Goal: Obtain resource: Download file/media

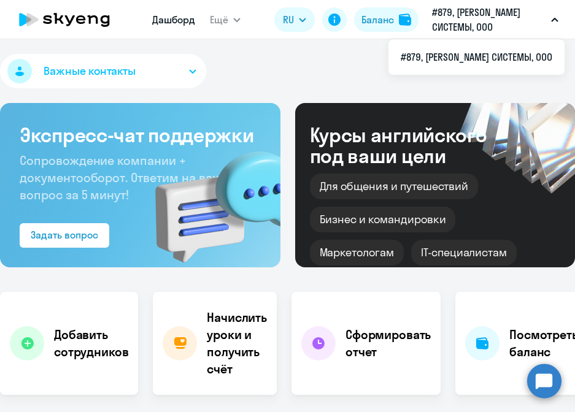
select select "30"
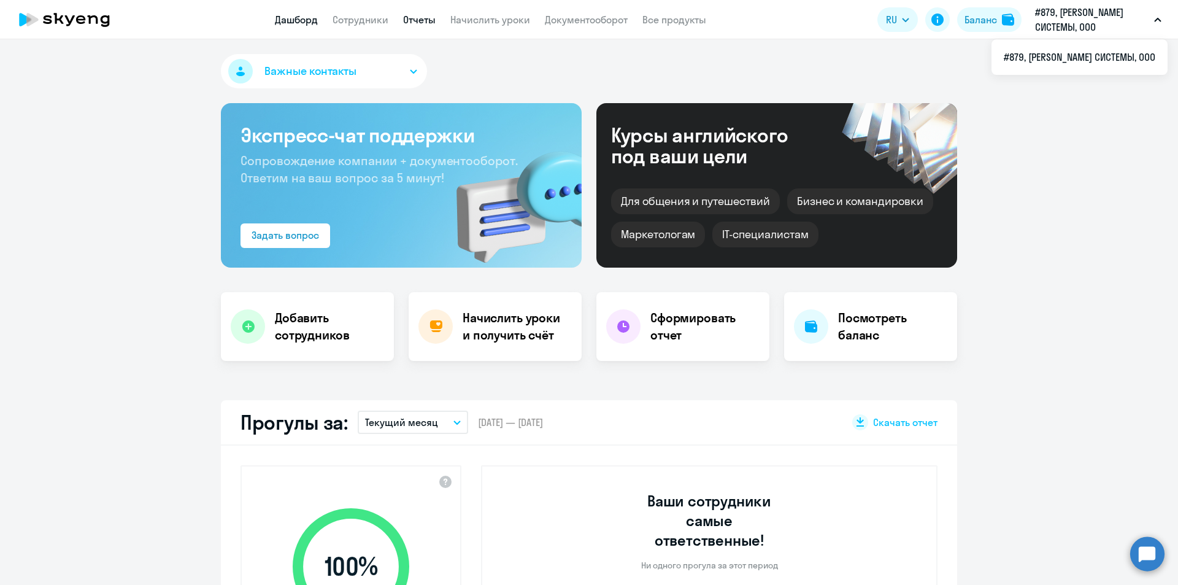
click at [420, 21] on link "Отчеты" at bounding box center [419, 19] width 33 height 12
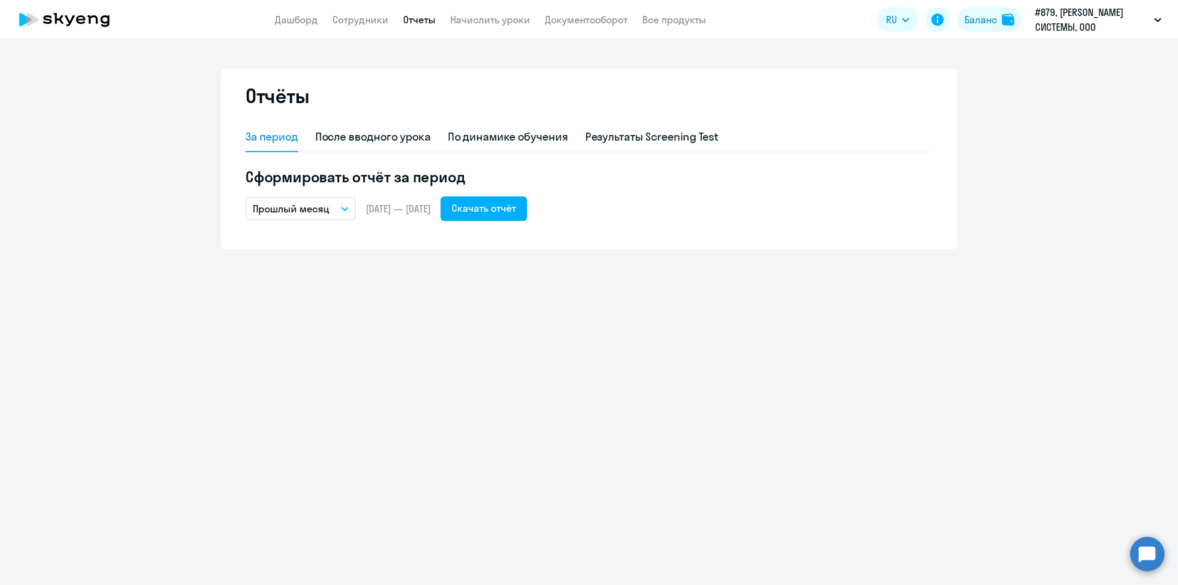
click at [574, 7] on app-header "Дашборд Сотрудники Отчеты Начислить уроки Документооборот Все продукты Дашборд …" at bounding box center [589, 19] width 1178 height 39
click at [574, 18] on link "Документооборот" at bounding box center [586, 19] width 83 height 12
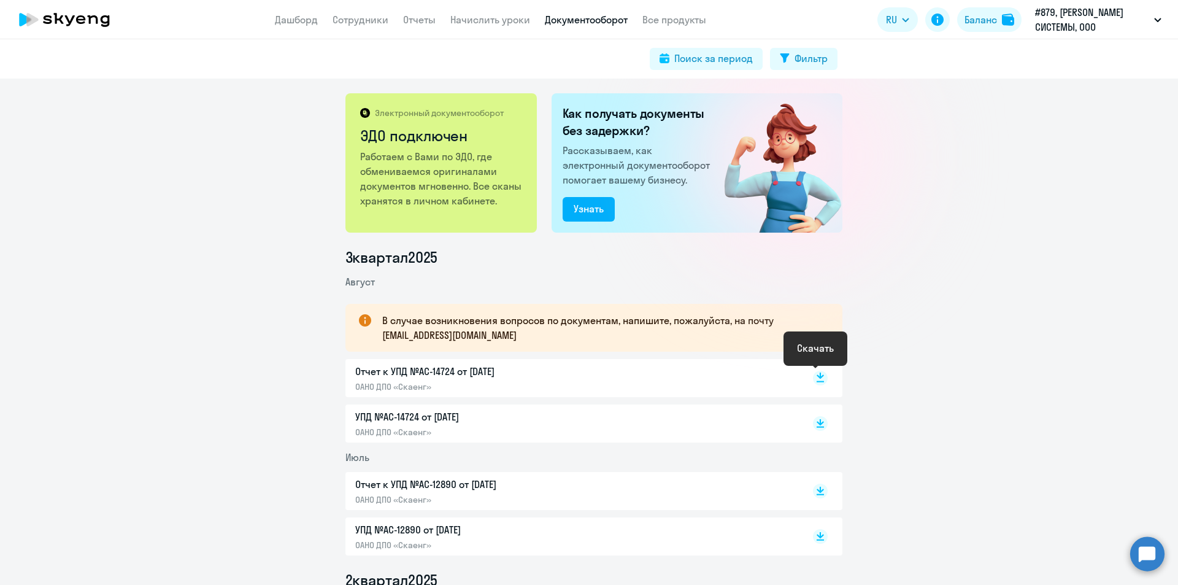
click at [574, 376] on rect at bounding box center [820, 378] width 15 height 15
click at [432, 412] on p "УПД №AC-14724 от [DATE]" at bounding box center [484, 416] width 258 height 15
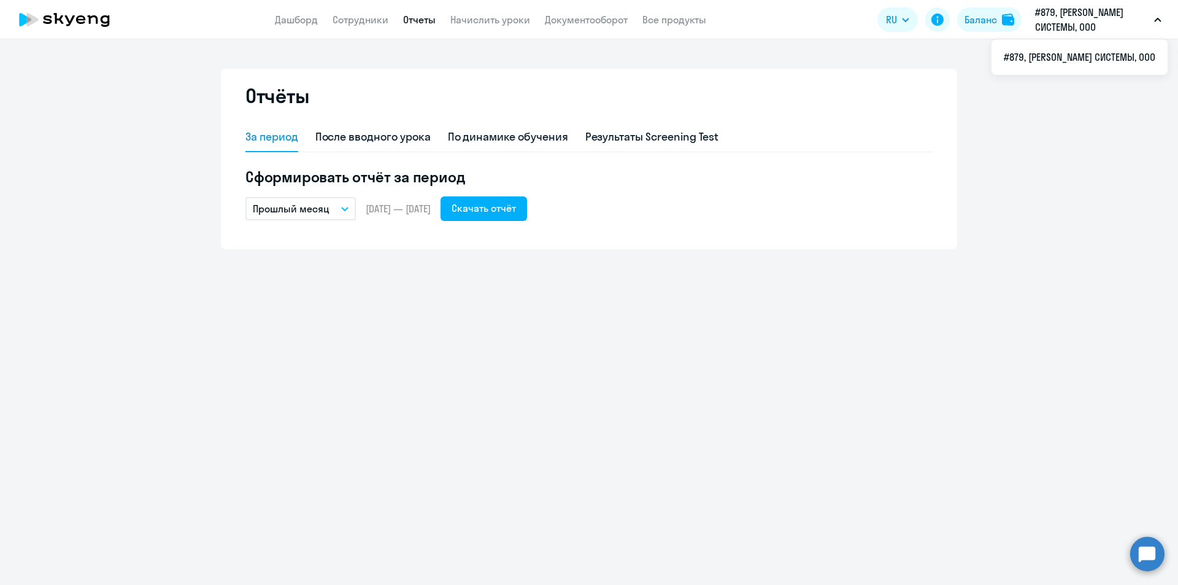
click at [60, 20] on icon at bounding box center [58, 18] width 10 height 11
